Goal: Task Accomplishment & Management: Manage account settings

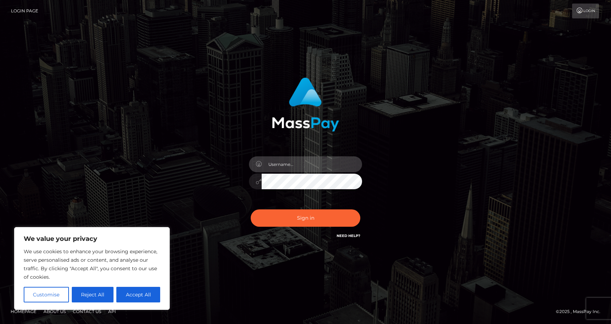
click at [305, 159] on input "text" at bounding box center [312, 164] width 100 height 16
type input "[EMAIL_ADDRESS][DOMAIN_NAME]"
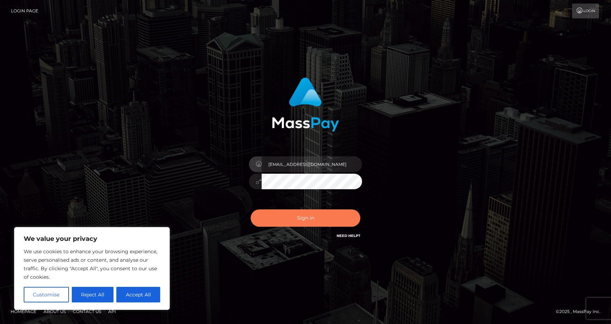
click at [297, 220] on button "Sign in" at bounding box center [306, 217] width 110 height 17
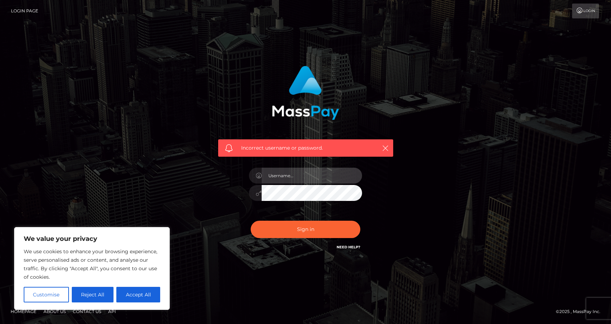
click at [291, 172] on input "text" at bounding box center [312, 176] width 100 height 16
type input "[EMAIL_ADDRESS][DOMAIN_NAME]"
click at [251, 221] on button "Sign in" at bounding box center [306, 229] width 110 height 17
click at [293, 166] on div at bounding box center [306, 189] width 124 height 54
click at [289, 173] on input "text" at bounding box center [312, 176] width 100 height 16
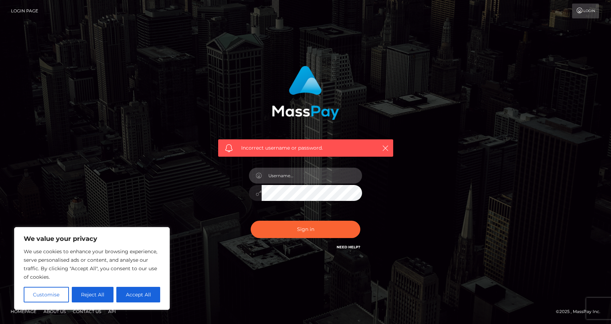
type input "[EMAIL_ADDRESS][DOMAIN_NAME]"
click at [251, 221] on button "Sign in" at bounding box center [306, 229] width 110 height 17
click at [289, 173] on input "text" at bounding box center [312, 176] width 100 height 16
type input "[EMAIL_ADDRESS][DOMAIN_NAME]"
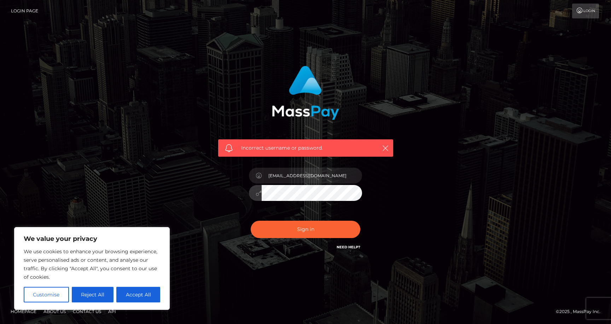
click at [251, 221] on button "Sign in" at bounding box center [306, 229] width 110 height 17
click at [282, 176] on input "text" at bounding box center [312, 176] width 100 height 16
type input "[EMAIL_ADDRESS][DOMAIN_NAME]"
click at [349, 248] on link "Need Help?" at bounding box center [349, 247] width 24 height 5
click at [120, 299] on button "Accept All" at bounding box center [138, 295] width 44 height 16
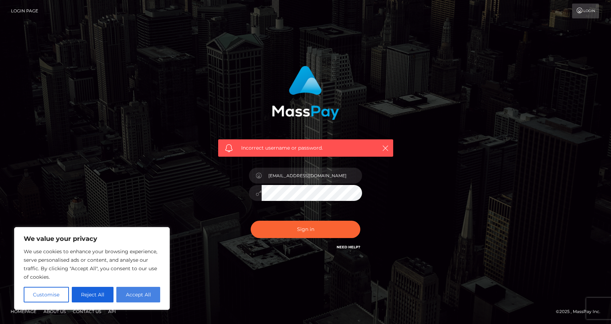
checkbox input "true"
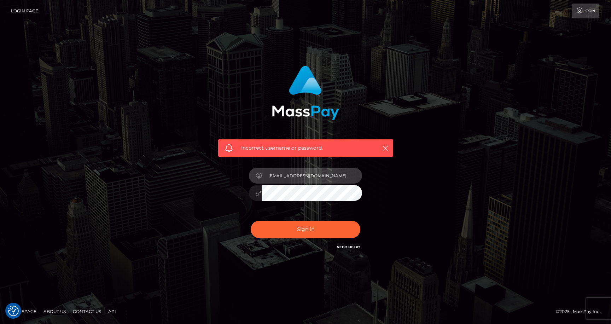
click at [325, 170] on input "[EMAIL_ADDRESS][DOMAIN_NAME]" at bounding box center [312, 176] width 100 height 16
click at [321, 165] on div "[EMAIL_ADDRESS][DOMAIN_NAME]" at bounding box center [306, 189] width 124 height 54
click at [292, 166] on div "[EMAIL_ADDRESS][DOMAIN_NAME]" at bounding box center [306, 189] width 124 height 54
click at [290, 161] on div "Incorrect username or password. chakraenergyshop@gmail.com" at bounding box center [306, 158] width 186 height 196
click at [283, 184] on div "[EMAIL_ADDRESS][DOMAIN_NAME]" at bounding box center [306, 189] width 124 height 54
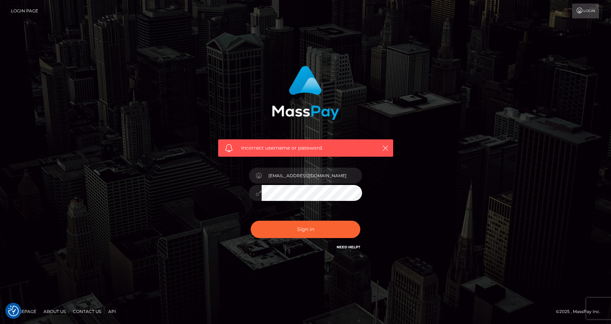
click at [283, 184] on div "[EMAIL_ADDRESS][DOMAIN_NAME]" at bounding box center [306, 189] width 124 height 54
type input "@gmail.com"
type input "[EMAIL_ADDRESS][DOMAIN_NAME]"
click at [319, 234] on button "Sign in" at bounding box center [306, 229] width 110 height 17
click at [281, 174] on input "text" at bounding box center [312, 176] width 100 height 16
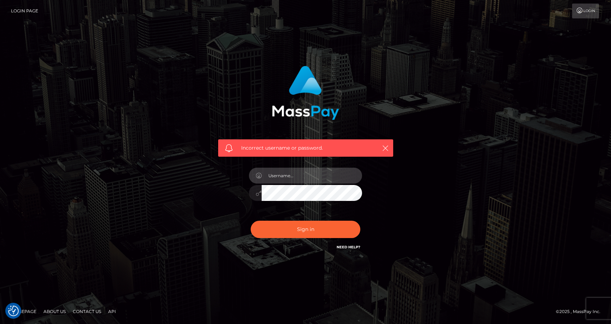
click at [281, 174] on input "text" at bounding box center [312, 176] width 100 height 16
type input "[EMAIL_ADDRESS][DOMAIN_NAME]"
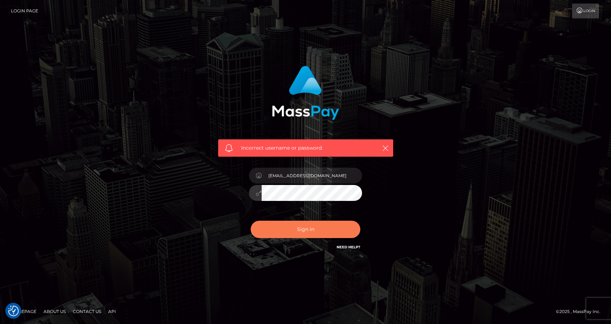
click at [282, 232] on button "Sign in" at bounding box center [306, 229] width 110 height 17
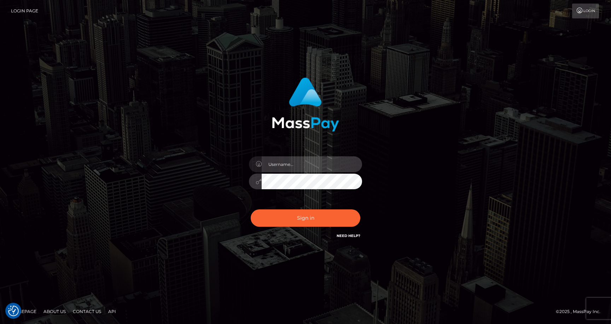
click at [319, 167] on input "text" at bounding box center [312, 164] width 100 height 16
click at [350, 238] on div "Need Help?" at bounding box center [349, 236] width 24 height 9
click at [347, 234] on link "Need Help?" at bounding box center [349, 235] width 24 height 5
click at [353, 233] on link "Need Help?" at bounding box center [349, 235] width 24 height 5
click at [286, 163] on input "text" at bounding box center [312, 164] width 100 height 16
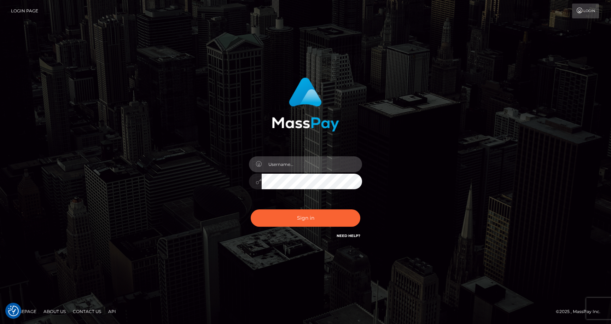
click at [286, 163] on input "text" at bounding box center [312, 164] width 100 height 16
click at [286, 164] on input "text" at bounding box center [312, 164] width 100 height 16
click at [286, 163] on input "text" at bounding box center [312, 164] width 100 height 16
type input "[EMAIL_ADDRESS][DOMAIN_NAME]"
click at [251, 209] on button "Sign in" at bounding box center [306, 217] width 110 height 17
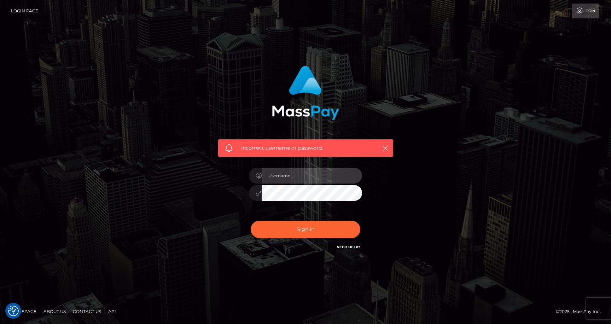
click at [287, 169] on input "text" at bounding box center [312, 176] width 100 height 16
type input "[EMAIL_ADDRESS][DOMAIN_NAME]"
click at [256, 195] on icon at bounding box center [259, 193] width 6 height 6
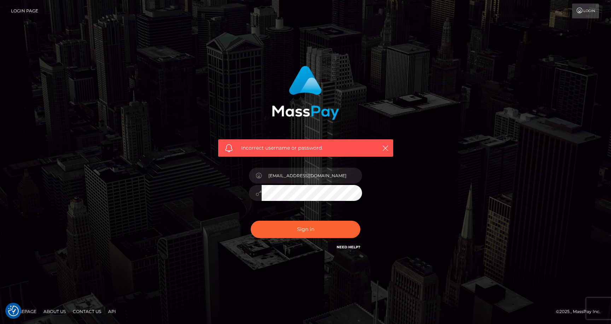
click at [351, 244] on h6 "Need Help?" at bounding box center [349, 247] width 24 height 6
click at [348, 246] on link "Need Help?" at bounding box center [349, 247] width 24 height 5
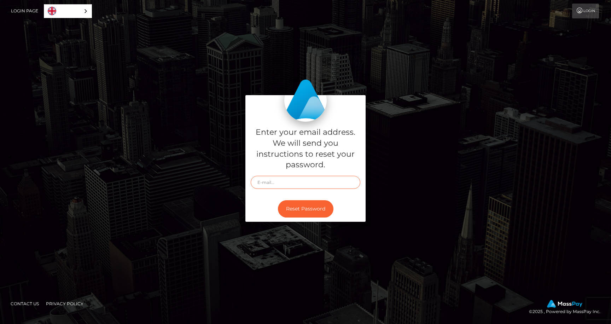
click at [288, 178] on input "text" at bounding box center [306, 182] width 110 height 13
type input "[EMAIL_ADDRESS][DOMAIN_NAME]"
click at [306, 208] on button "Reset Password" at bounding box center [306, 208] width 56 height 17
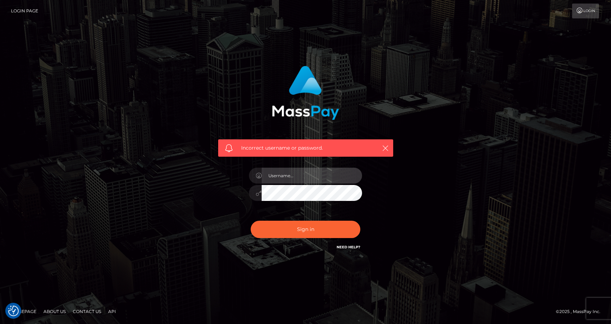
click at [296, 181] on input "text" at bounding box center [312, 176] width 100 height 16
